Goal: Task Accomplishment & Management: Manage account settings

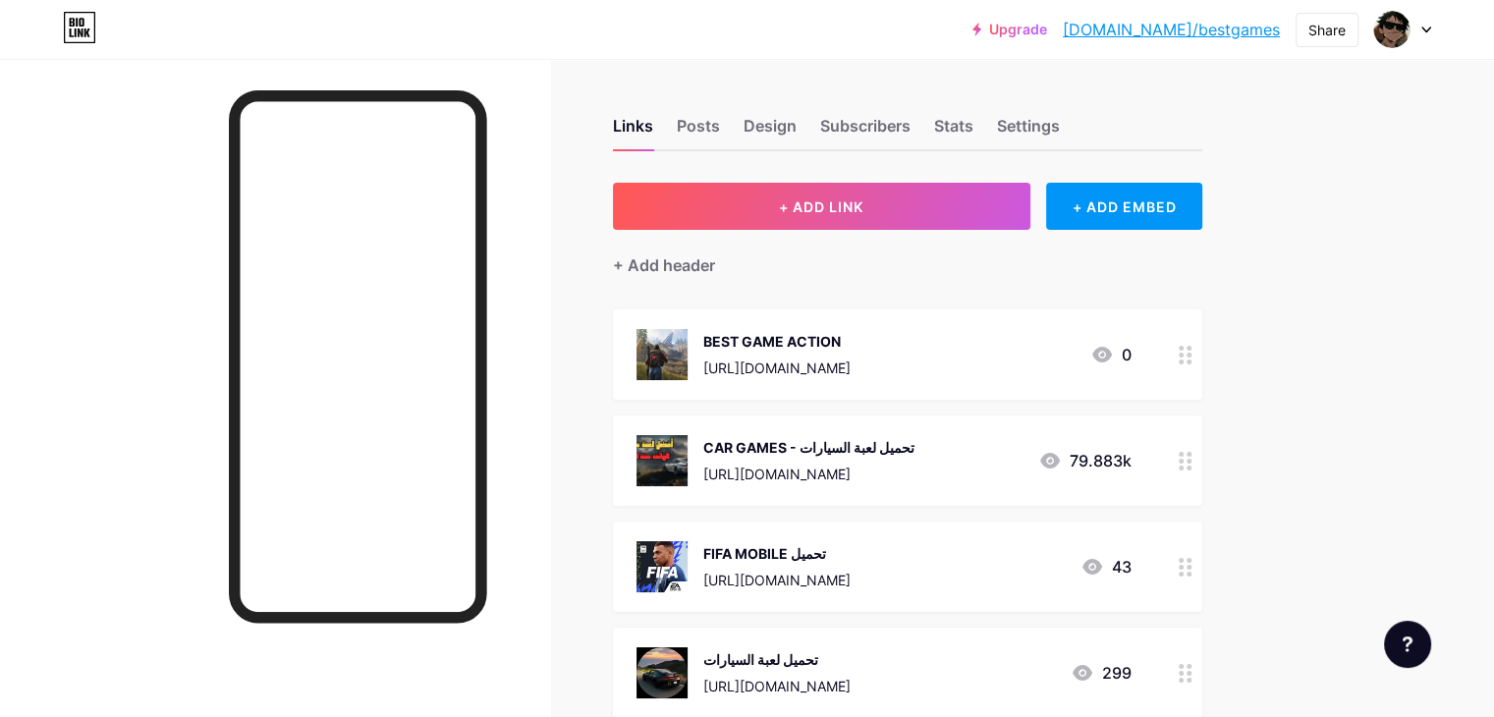
click at [1183, 359] on circle at bounding box center [1180, 361] width 5 height 5
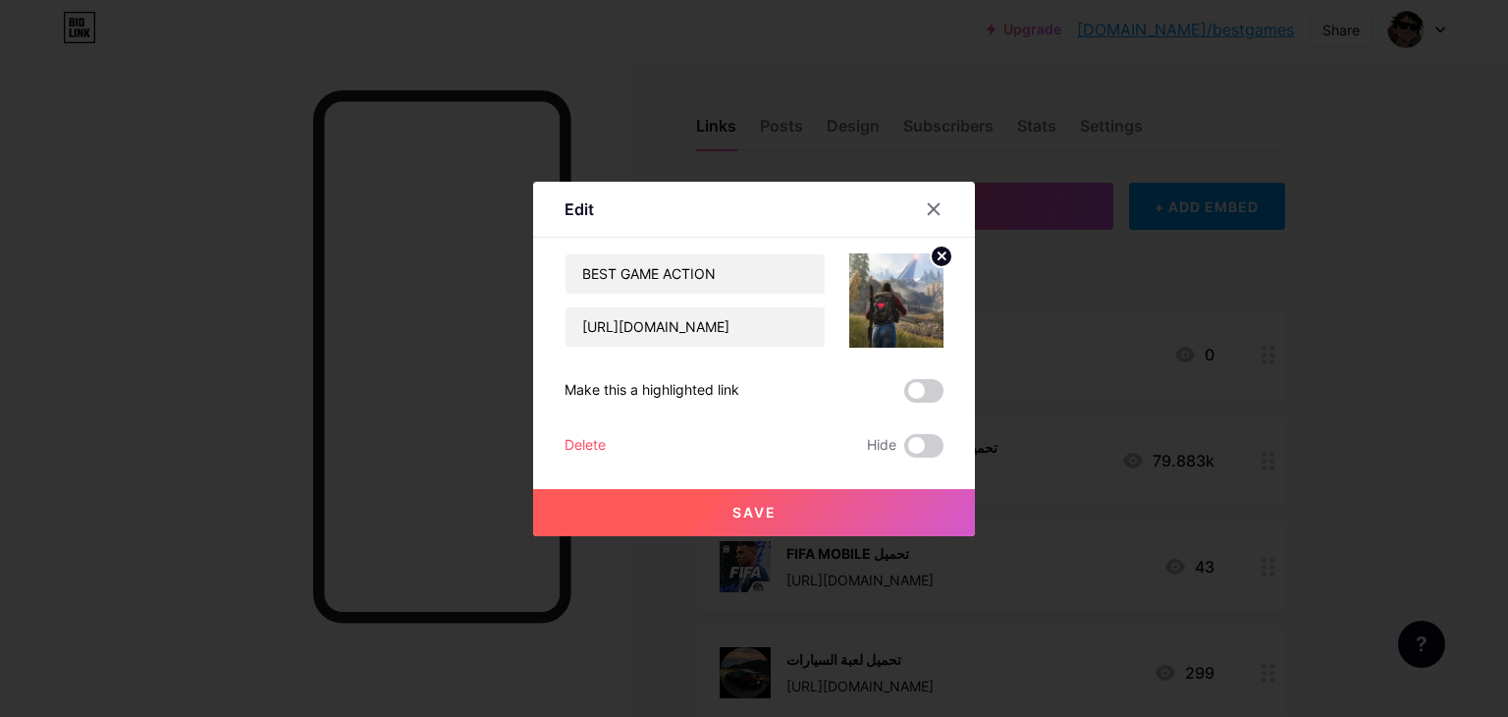
click at [1146, 379] on div at bounding box center [754, 358] width 1508 height 717
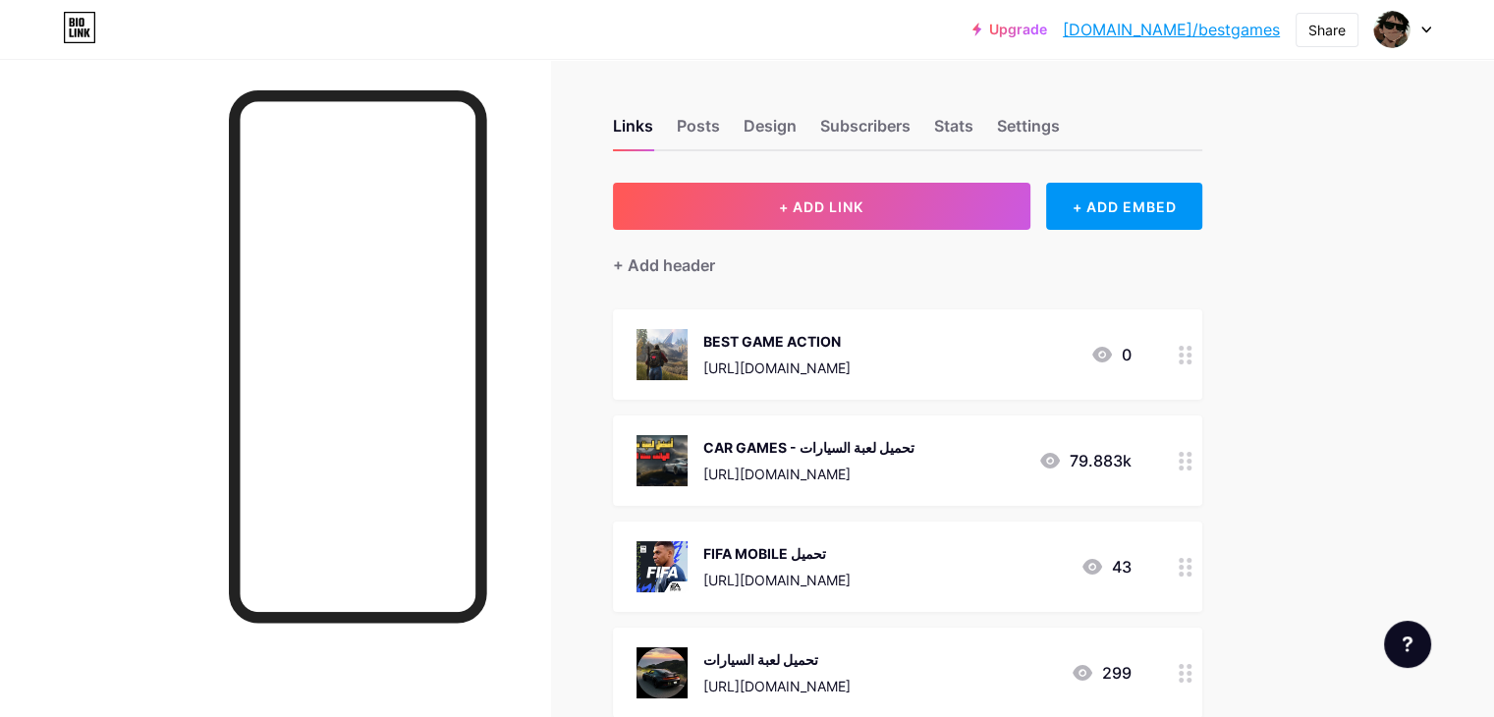
drag, startPoint x: 954, startPoint y: 330, endPoint x: 746, endPoint y: 335, distance: 208.2
click at [746, 335] on div "BEST GAME ACTION [URL][DOMAIN_NAME]" at bounding box center [743, 354] width 214 height 51
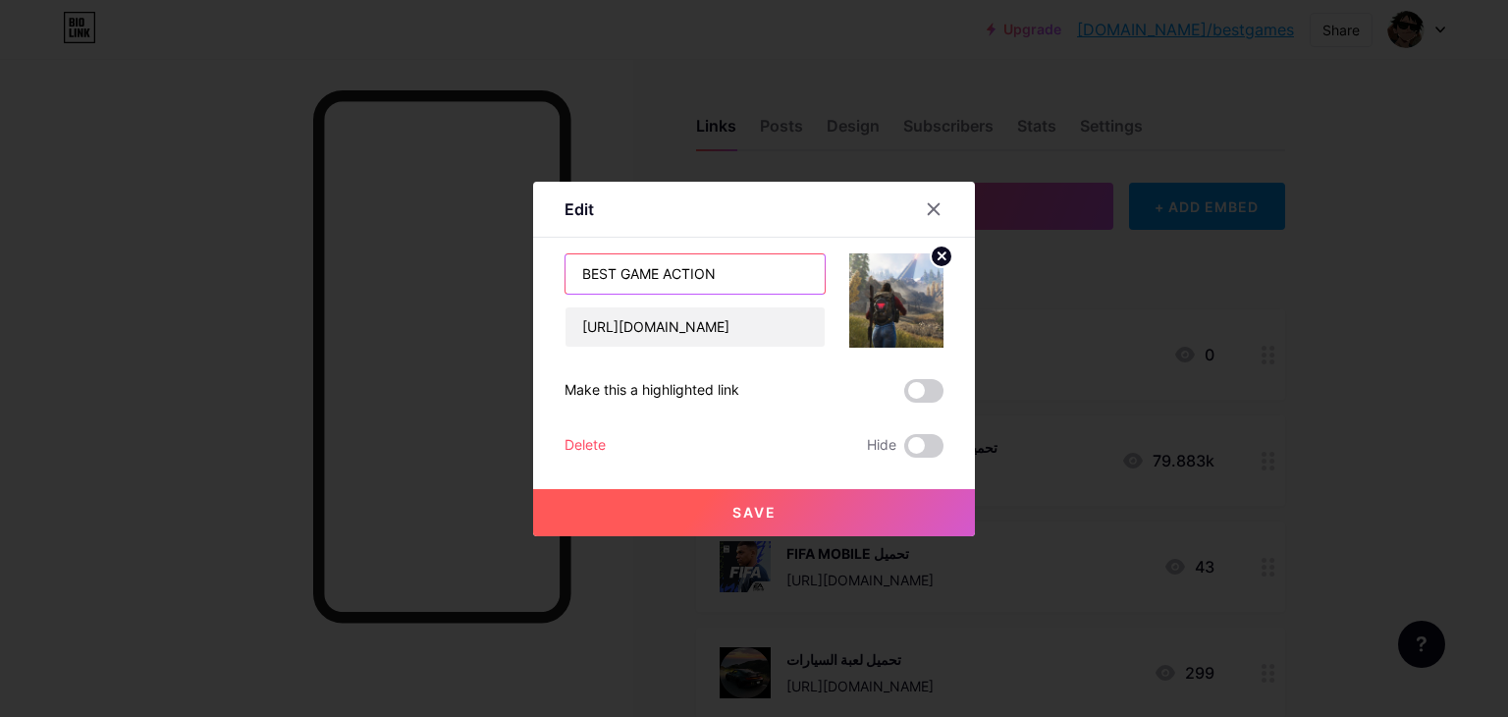
drag, startPoint x: 728, startPoint y: 268, endPoint x: 578, endPoint y: 292, distance: 151.1
click at [578, 292] on input "BEST GAME ACTION" at bounding box center [695, 273] width 259 height 39
click at [924, 209] on div at bounding box center [933, 208] width 35 height 35
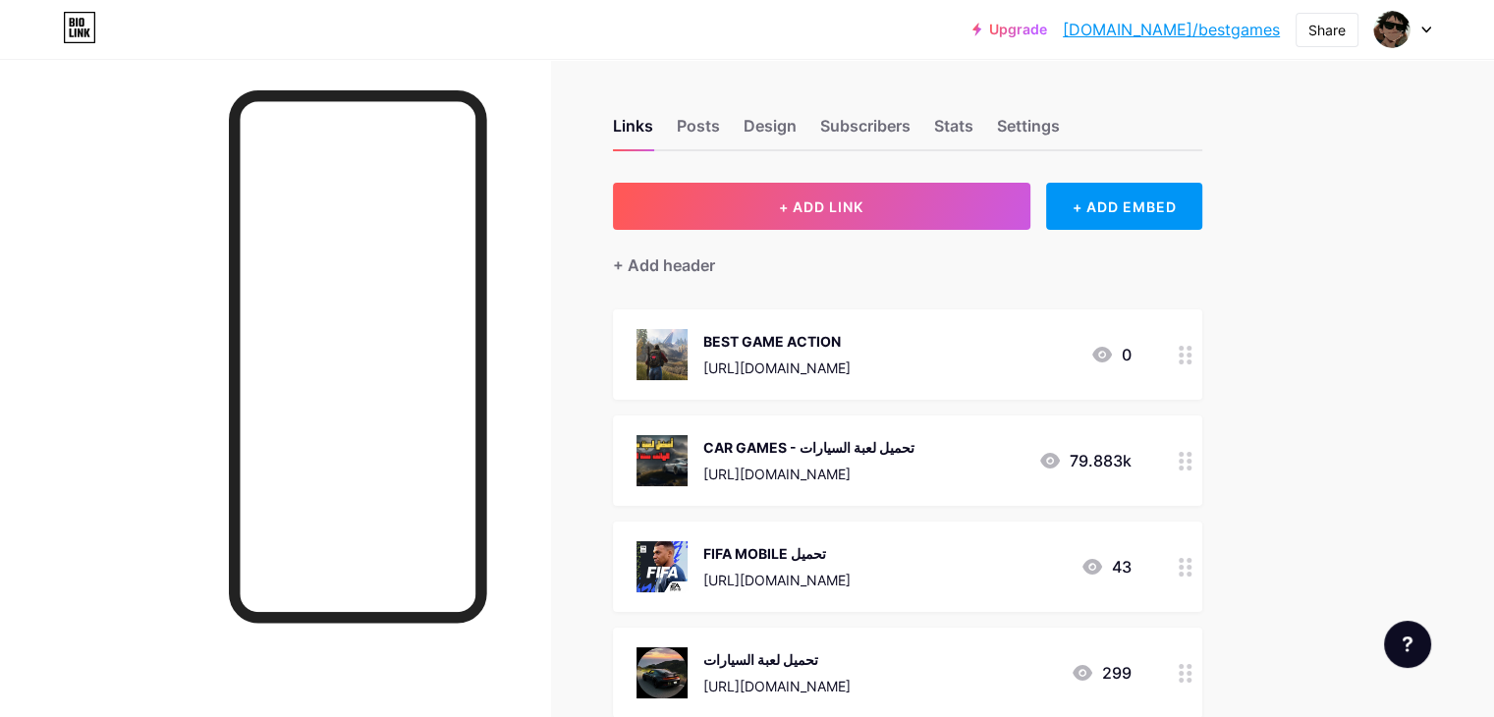
click at [1232, 34] on link "[DOMAIN_NAME]/bestgames" at bounding box center [1170, 30] width 217 height 24
click at [850, 347] on div "BEST GAME ACTION" at bounding box center [776, 341] width 147 height 21
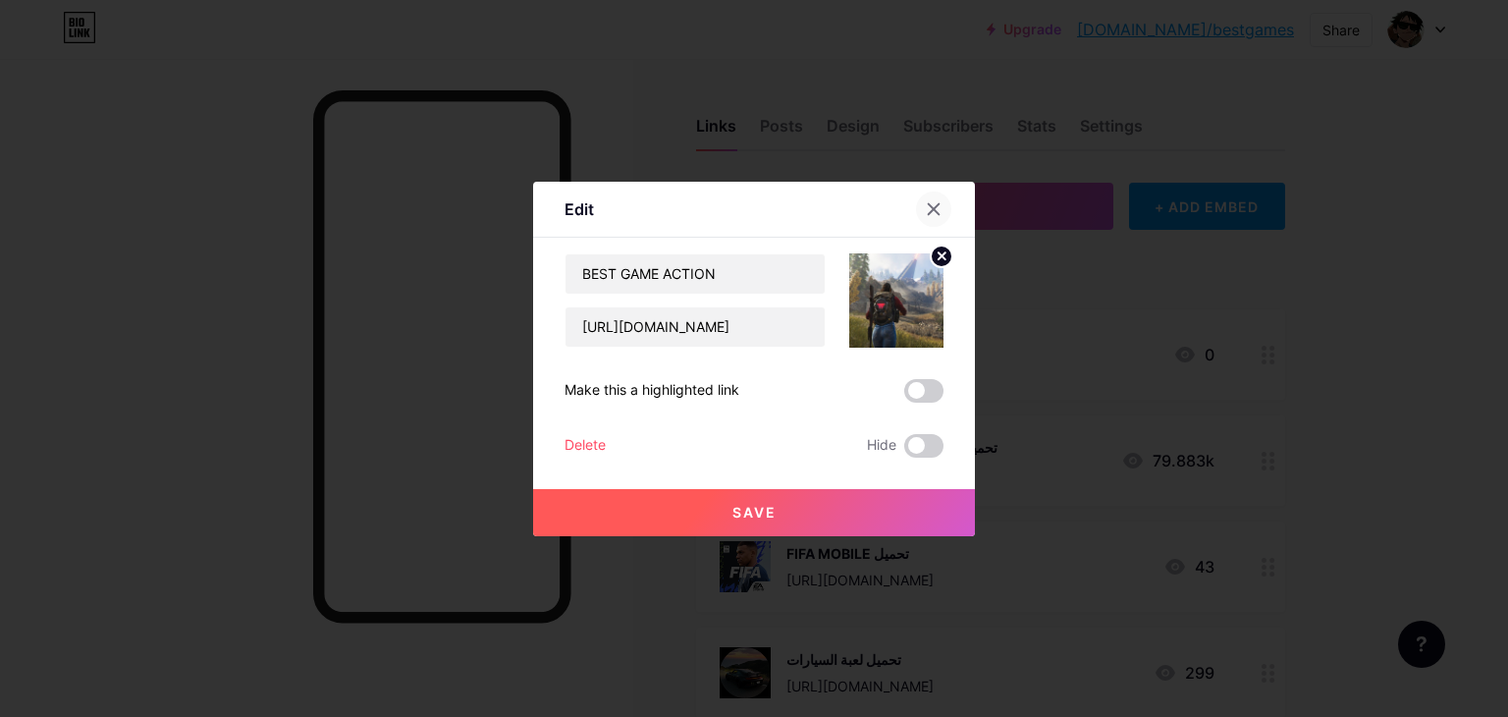
click at [938, 199] on div at bounding box center [933, 208] width 35 height 35
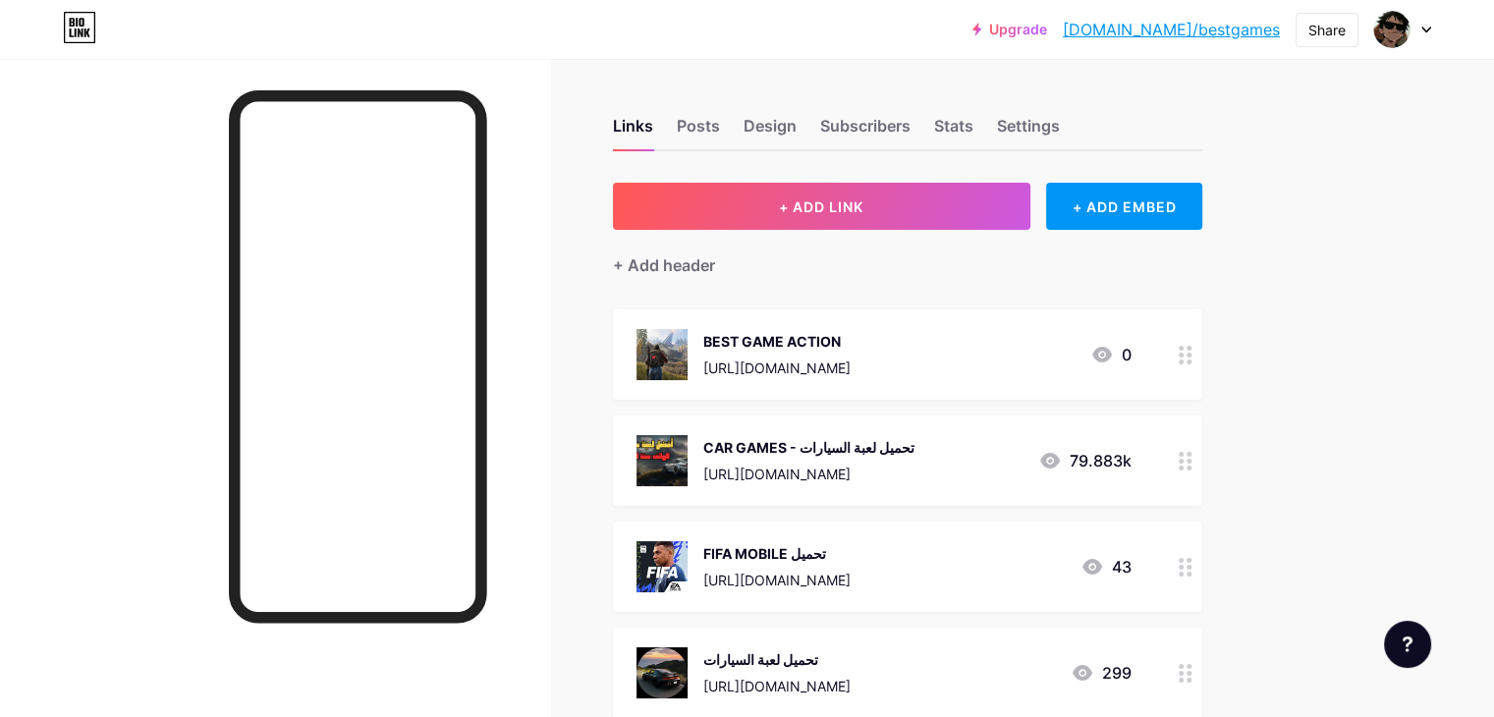
click at [1131, 353] on div "BEST GAME ACTION [URL][DOMAIN_NAME] 0" at bounding box center [883, 354] width 495 height 51
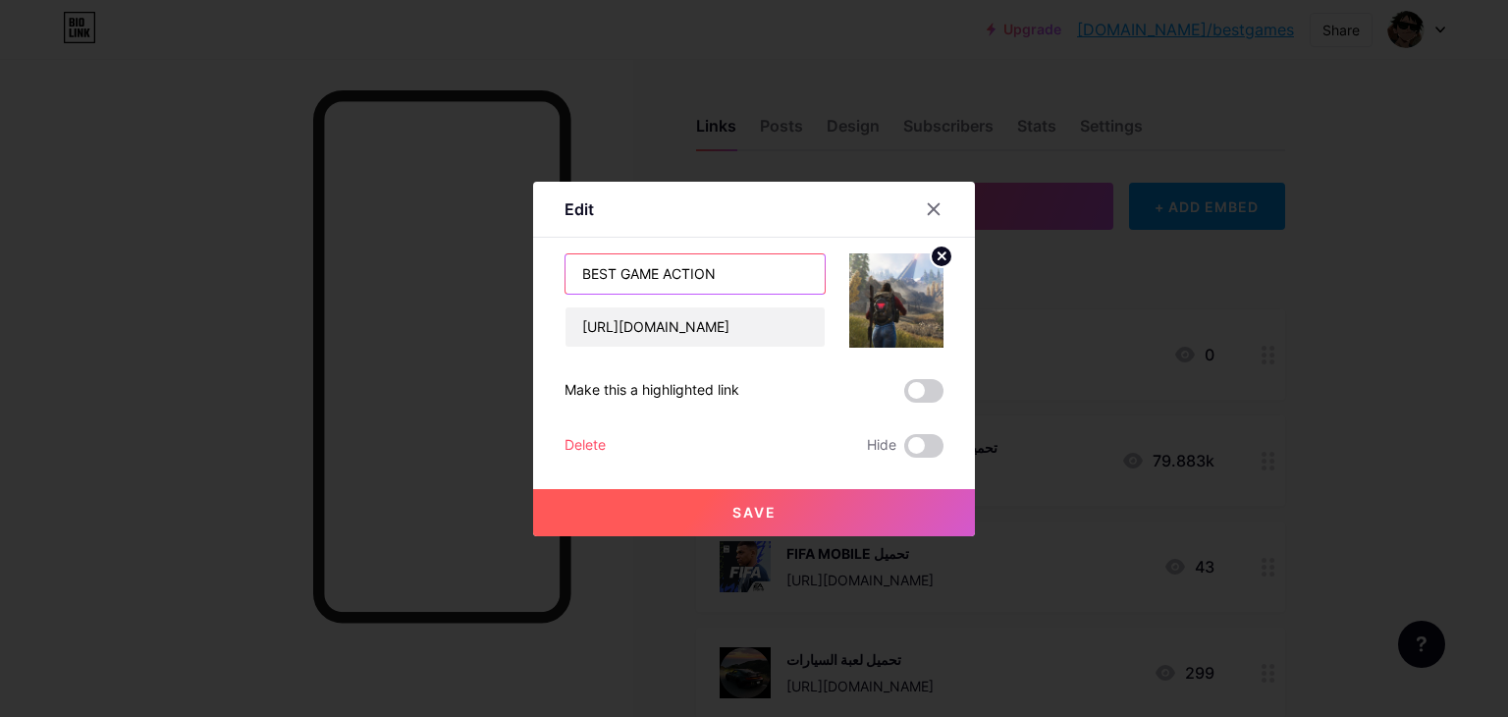
click at [657, 274] on input "BEST GAME ACTION" at bounding box center [695, 273] width 259 height 39
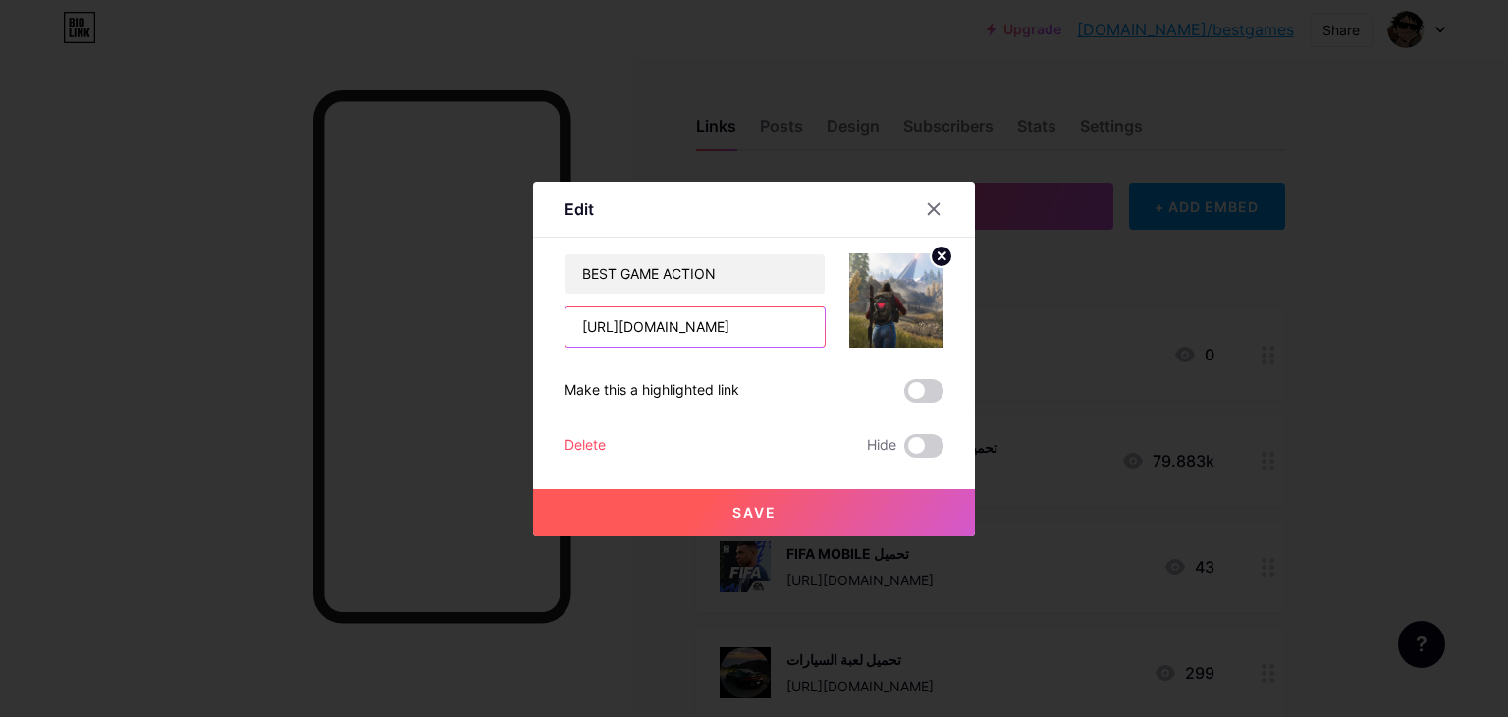
click at [771, 331] on input "[URL][DOMAIN_NAME]" at bounding box center [695, 326] width 259 height 39
click at [935, 209] on icon at bounding box center [934, 208] width 11 height 11
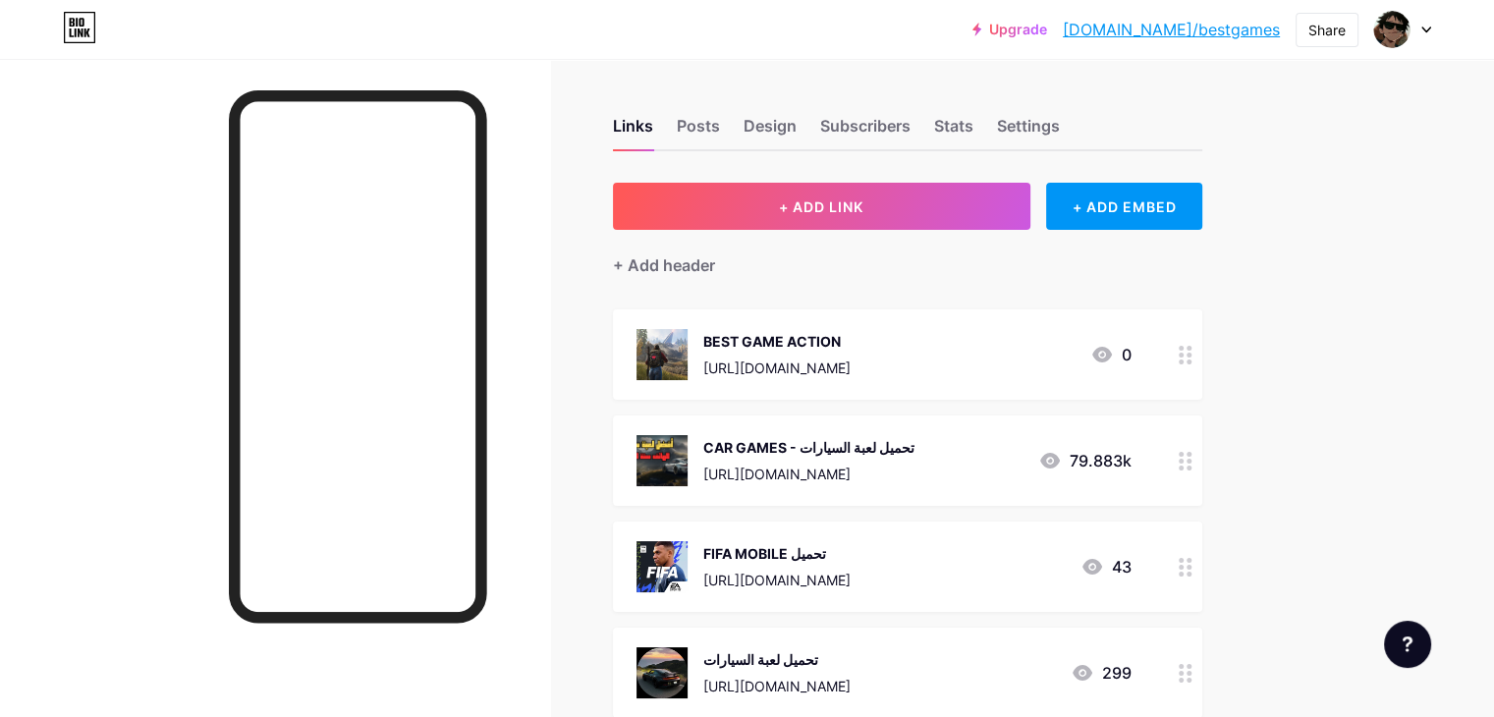
click at [1202, 459] on div at bounding box center [1185, 460] width 33 height 90
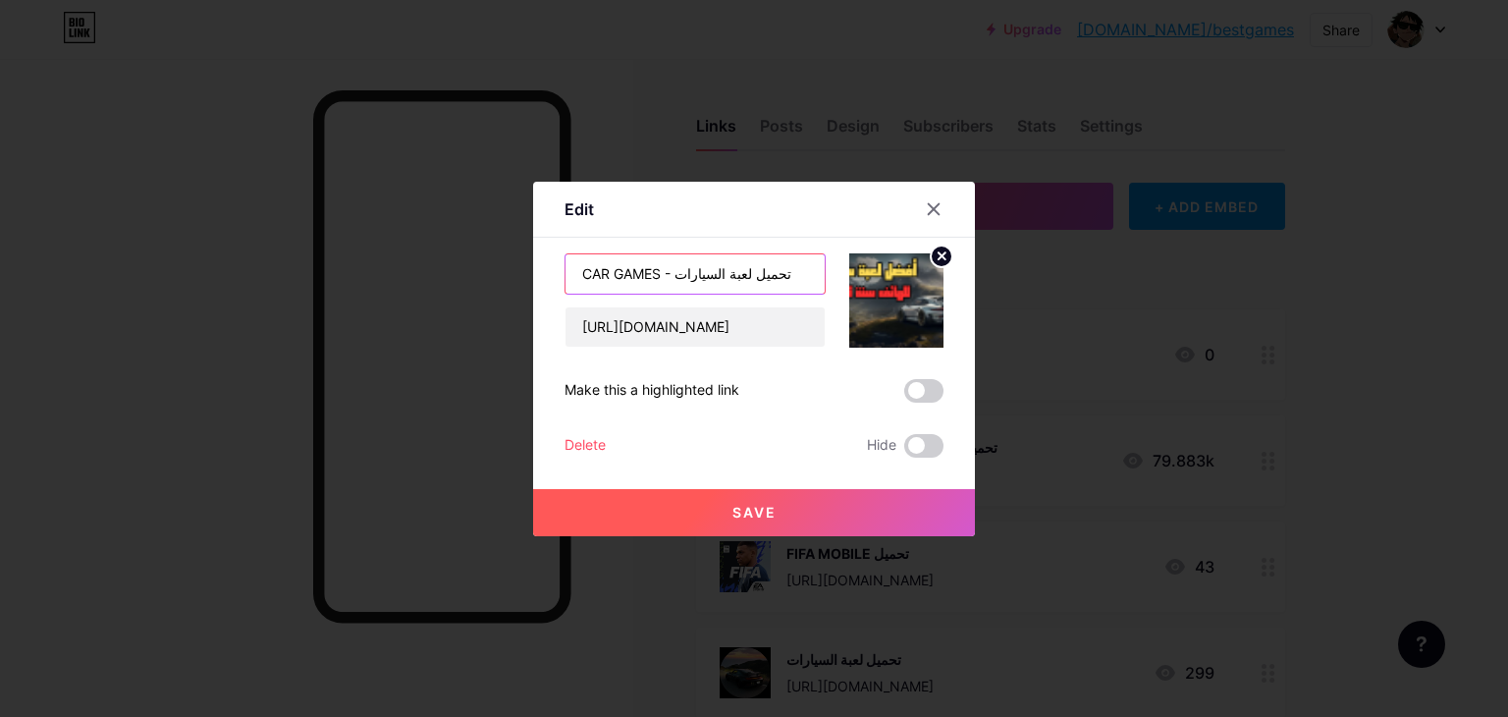
drag, startPoint x: 739, startPoint y: 273, endPoint x: 844, endPoint y: 282, distance: 105.4
click at [844, 282] on div "CAR GAMES - تحميل لعبة السيارات [URL][DOMAIN_NAME]" at bounding box center [754, 300] width 379 height 94
type input "CAR GAMES - لعبة السيارات"
click at [762, 519] on span "Save" at bounding box center [755, 512] width 44 height 17
